Goal: Navigation & Orientation: Find specific page/section

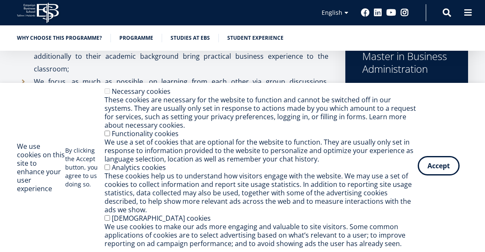
click at [435, 173] on button "Accept" at bounding box center [439, 165] width 42 height 19
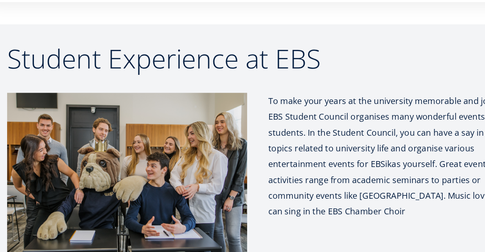
scroll to position [3969, 0]
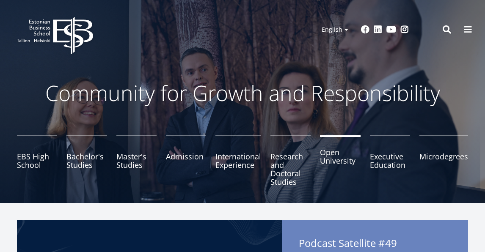
click at [338, 149] on link "Open University" at bounding box center [340, 161] width 40 height 51
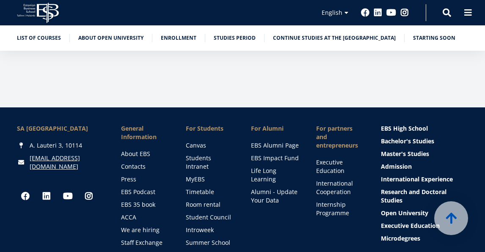
scroll to position [1564, 0]
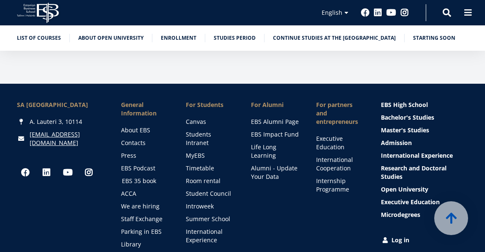
click at [140, 177] on link "EBS 35 book" at bounding box center [146, 181] width 48 height 8
click at [203, 130] on link "Students Intranet" at bounding box center [211, 138] width 48 height 17
click at [131, 241] on link "Library" at bounding box center [146, 245] width 48 height 8
